Goal: Information Seeking & Learning: Learn about a topic

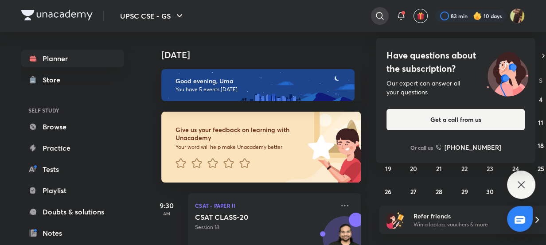
click at [373, 18] on div at bounding box center [380, 16] width 18 height 18
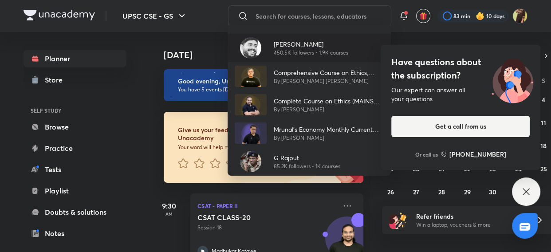
click at [280, 44] on p "[PERSON_NAME]" at bounding box center [311, 43] width 75 height 9
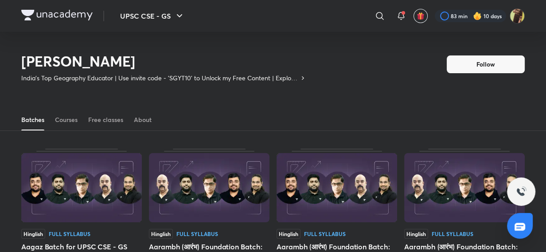
scroll to position [39, 0]
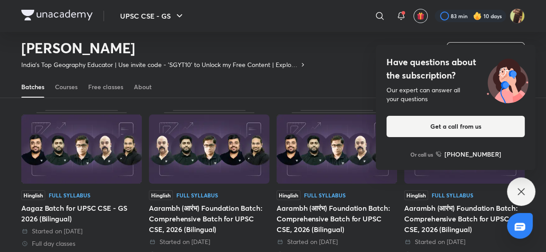
click at [520, 191] on icon at bounding box center [521, 191] width 11 height 11
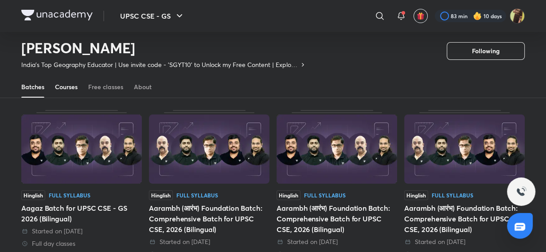
click at [66, 84] on div "Courses" at bounding box center [66, 86] width 23 height 9
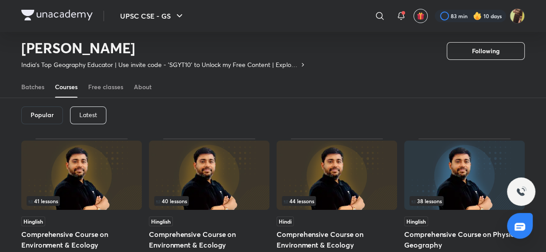
click at [90, 130] on div "Popular Latest" at bounding box center [273, 115] width 504 height 46
click at [101, 118] on div "Latest" at bounding box center [88, 115] width 36 height 18
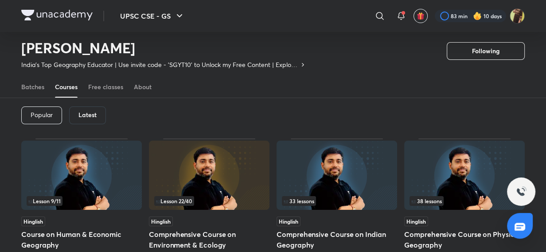
click at [109, 173] on img at bounding box center [81, 175] width 121 height 69
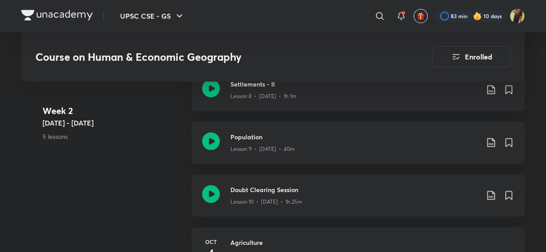
scroll to position [914, 0]
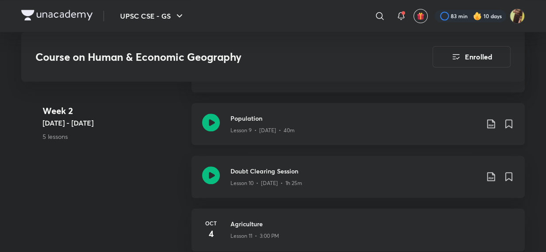
click at [205, 126] on icon at bounding box center [211, 123] width 18 height 18
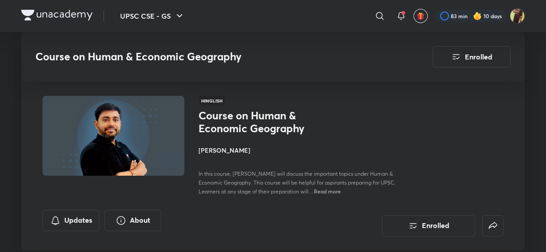
scroll to position [914, 0]
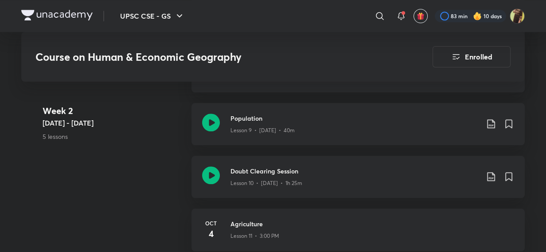
click at [73, 12] on img at bounding box center [56, 15] width 71 height 11
